Goal: Information Seeking & Learning: Learn about a topic

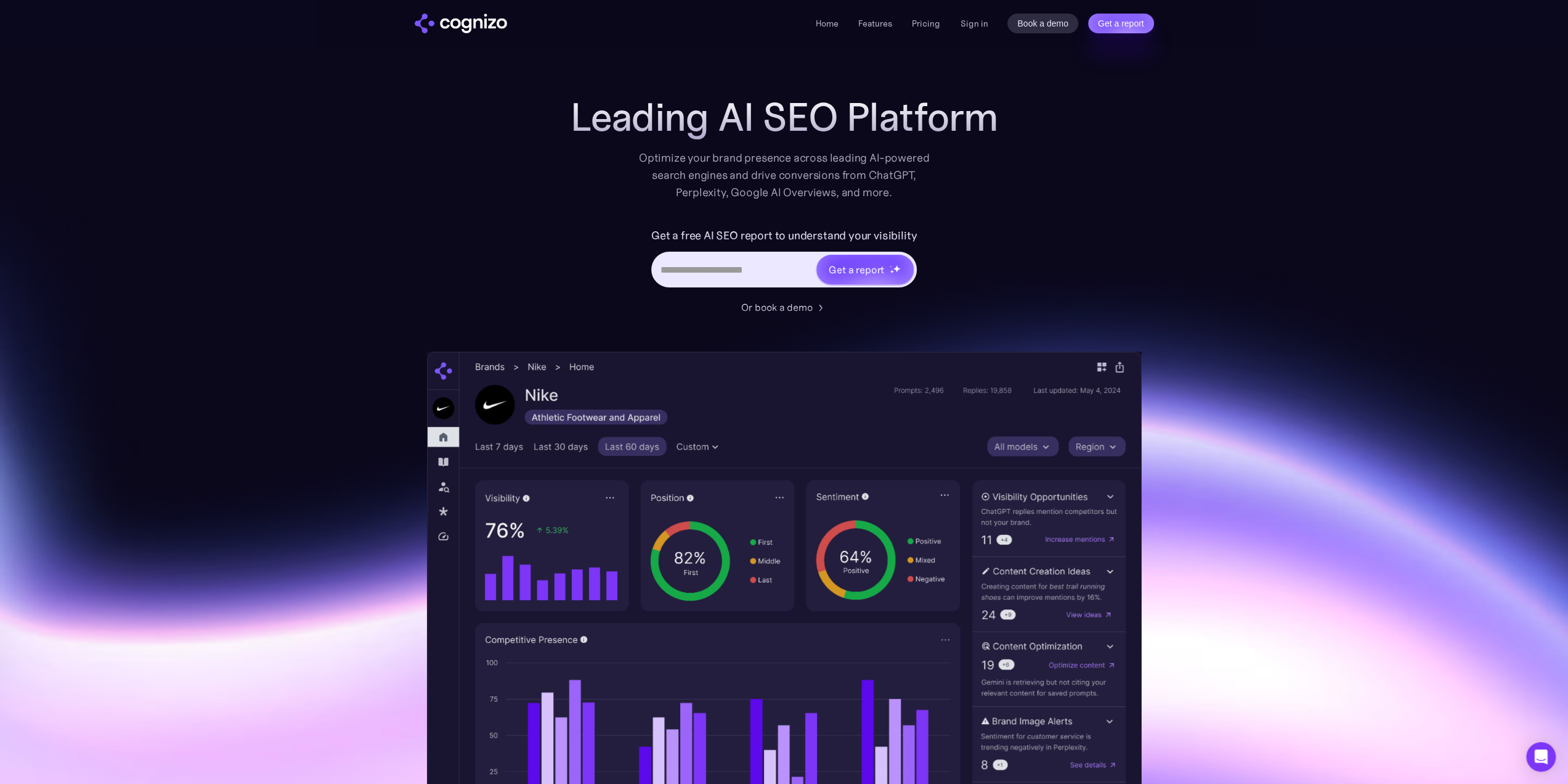
click at [470, 23] on img "home" at bounding box center [461, 23] width 93 height 19
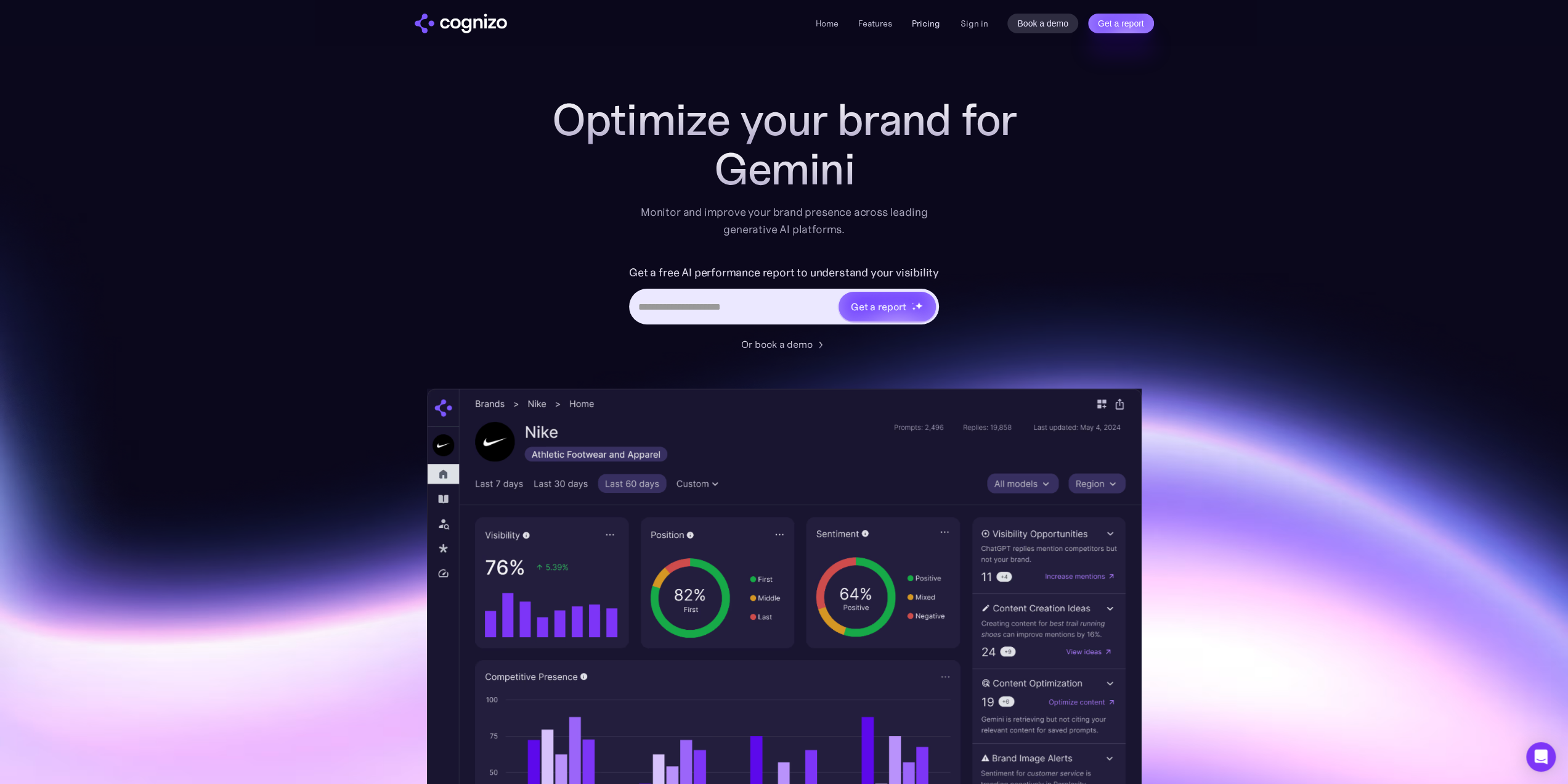
click at [928, 23] on link "Pricing" at bounding box center [925, 24] width 28 height 12
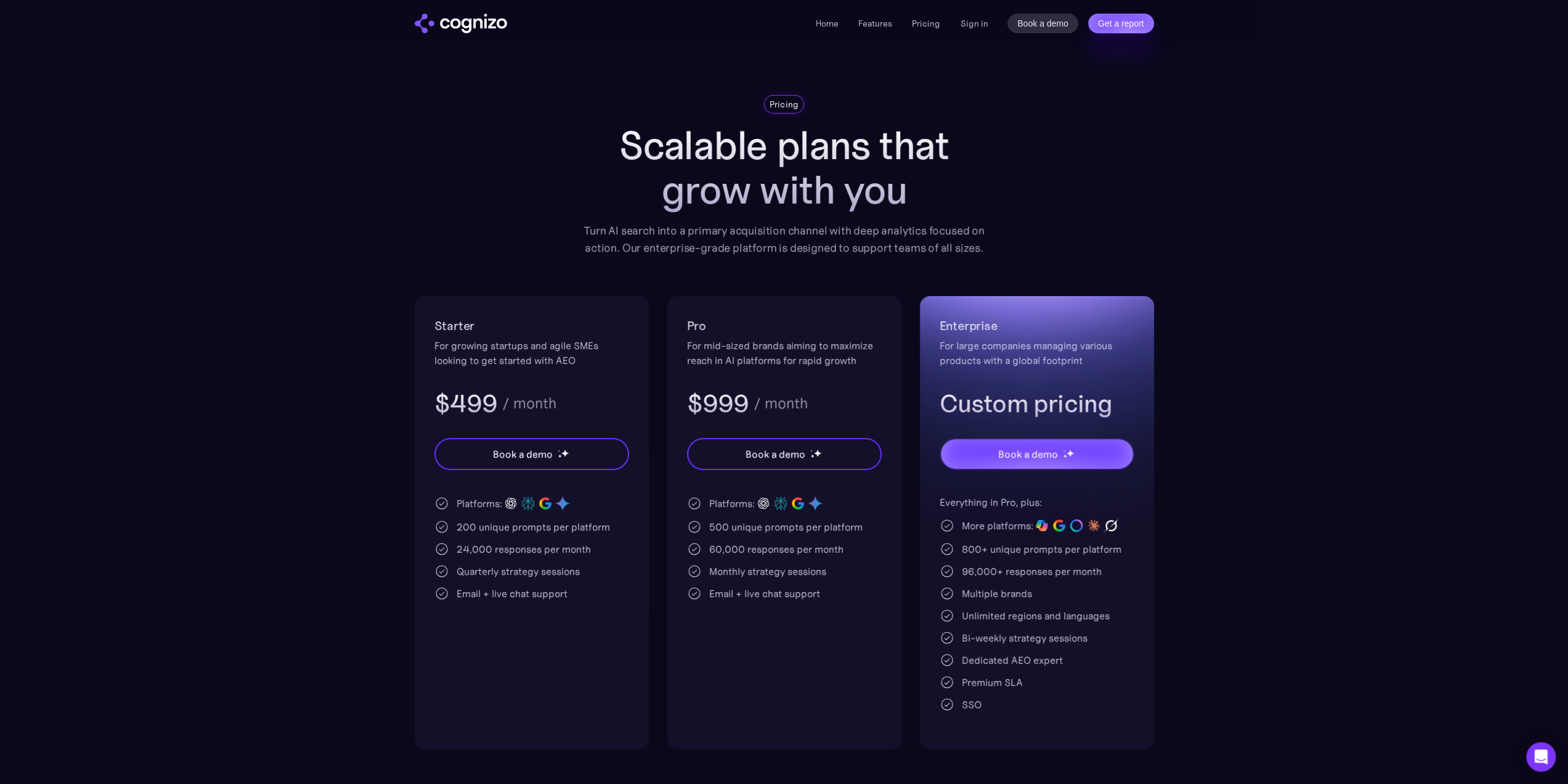
scroll to position [62, 0]
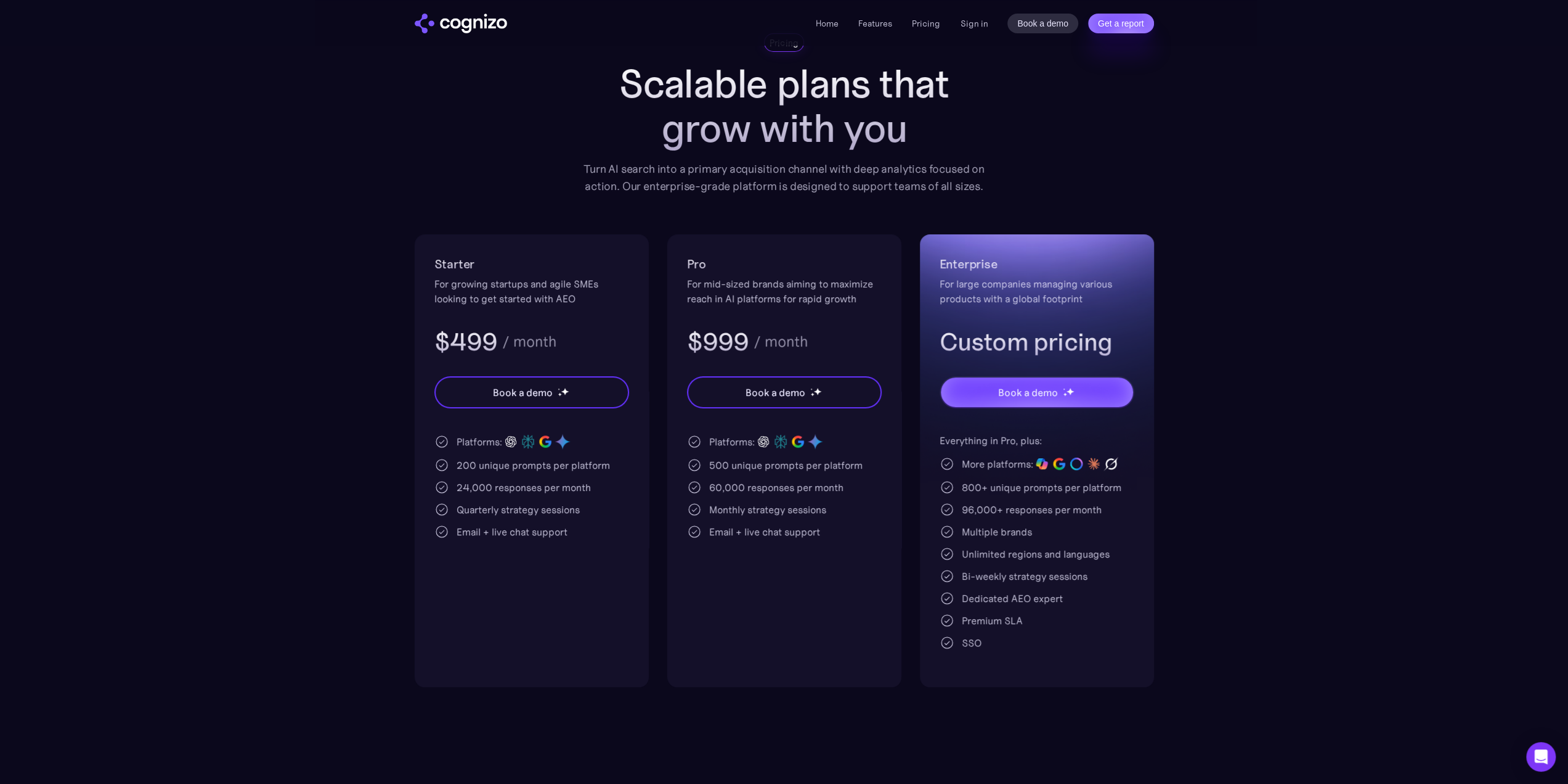
click at [316, 238] on section "Pricing Scalable plans that grow with you Turn AI search into a primary acquisi…" at bounding box center [784, 361] width 1568 height 654
